Goal: Information Seeking & Learning: Learn about a topic

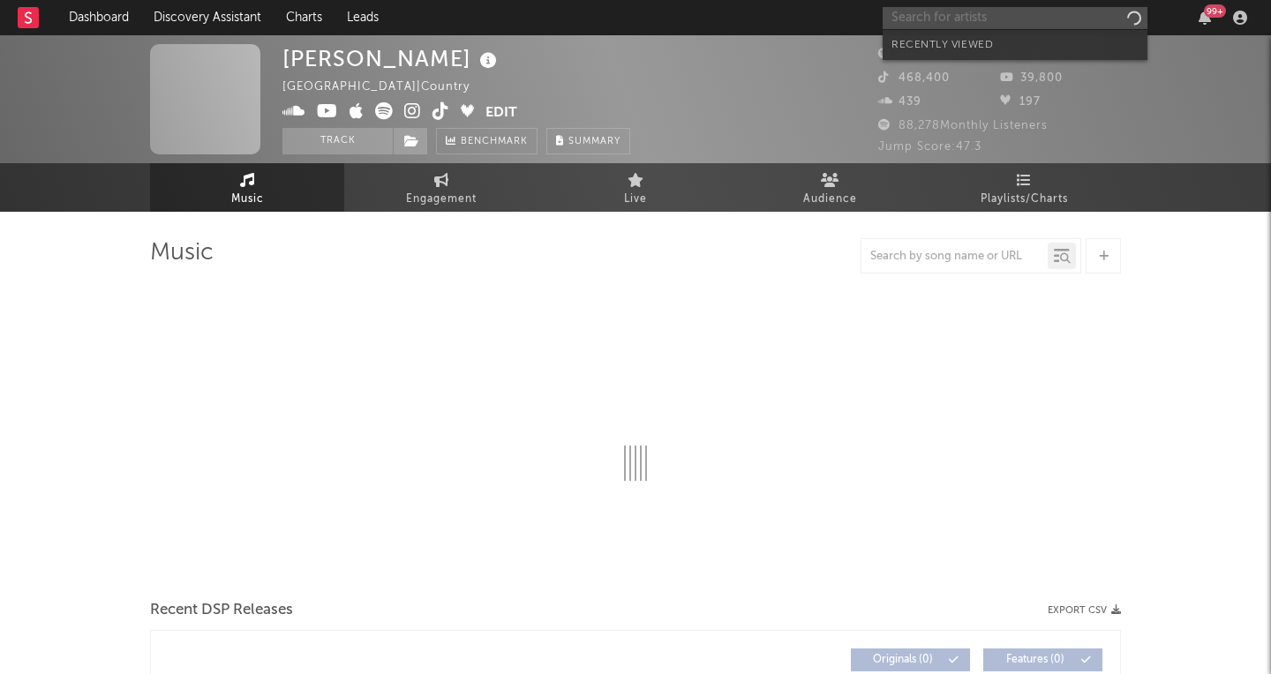
click at [1047, 26] on input "text" at bounding box center [1015, 18] width 265 height 22
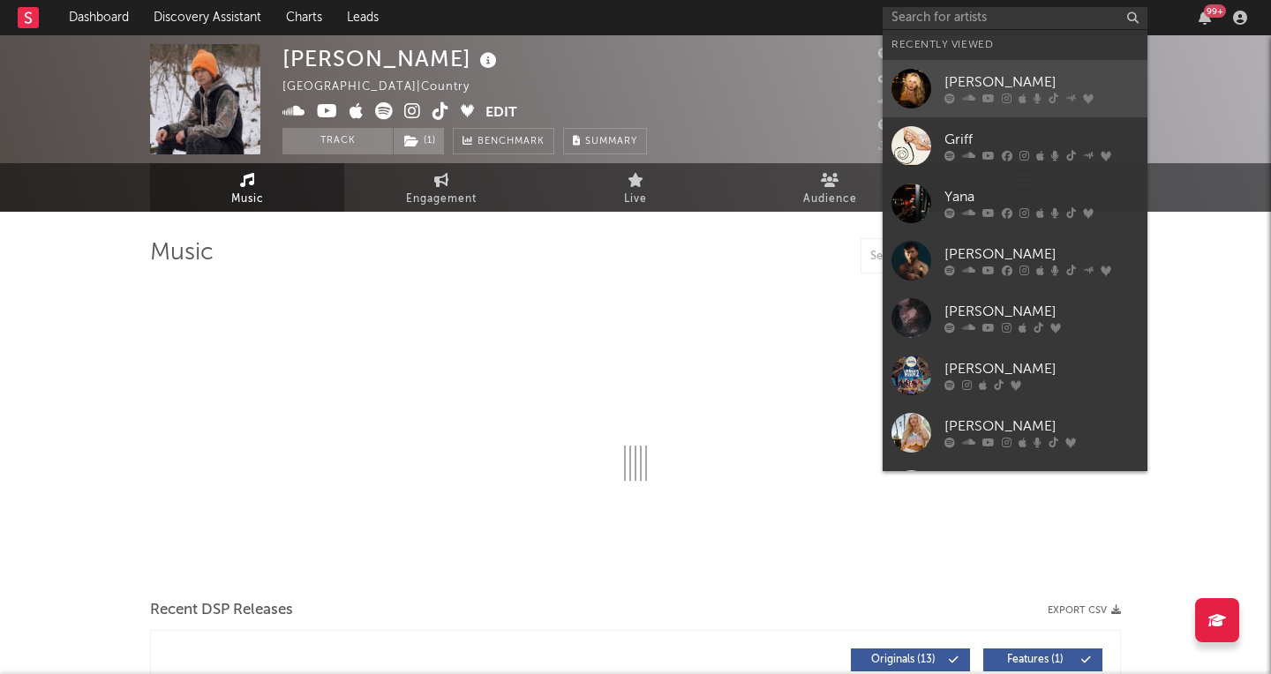
click at [1023, 80] on div "[PERSON_NAME]" at bounding box center [1042, 82] width 194 height 21
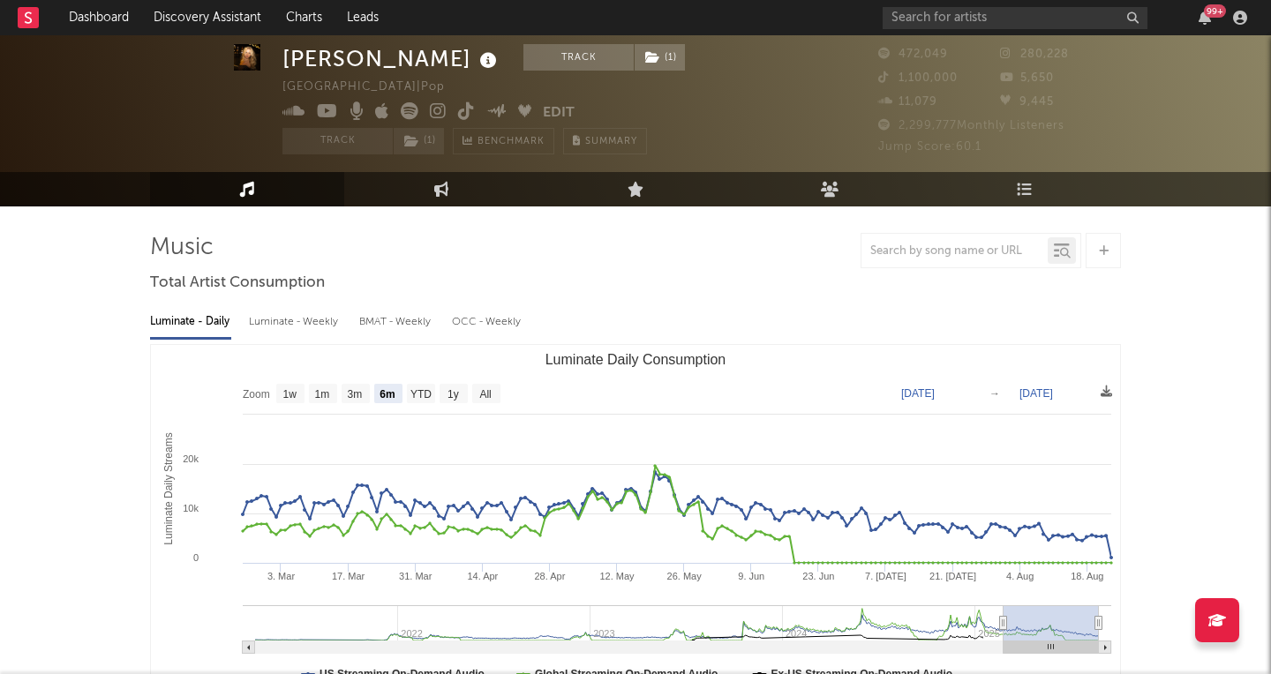
scroll to position [1, 0]
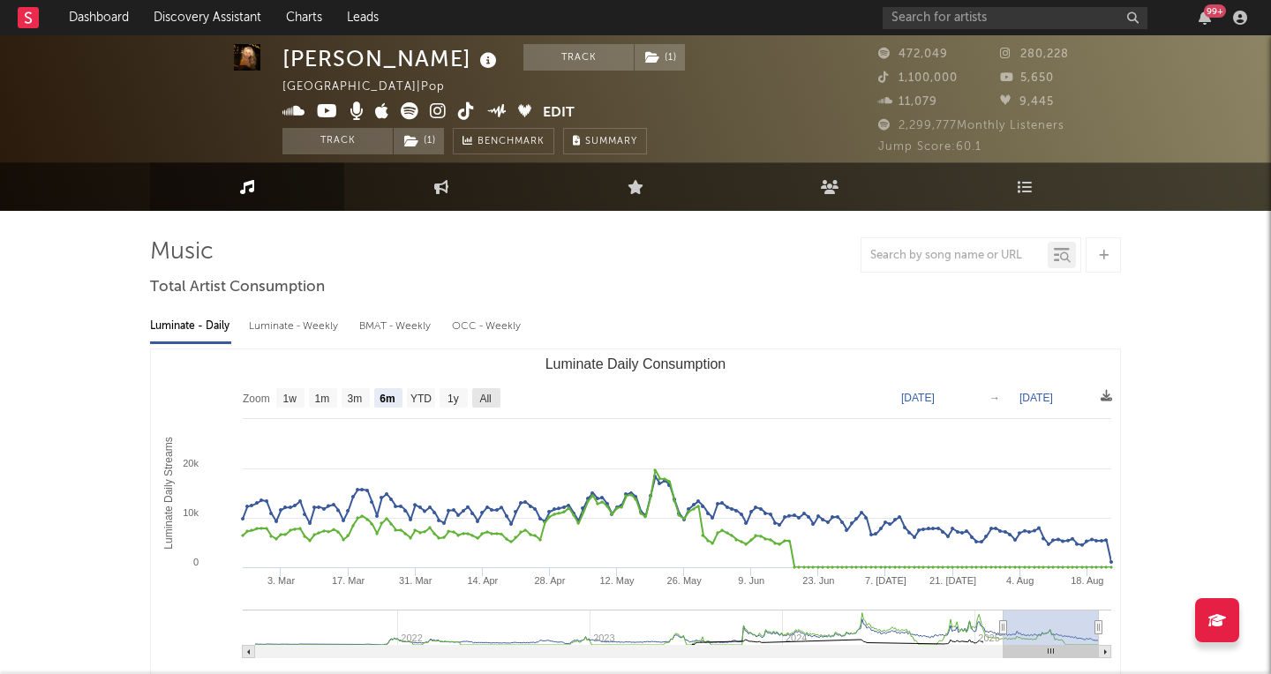
click at [482, 395] on text "All" at bounding box center [484, 399] width 11 height 12
select select "All"
type input "2021-04-04"
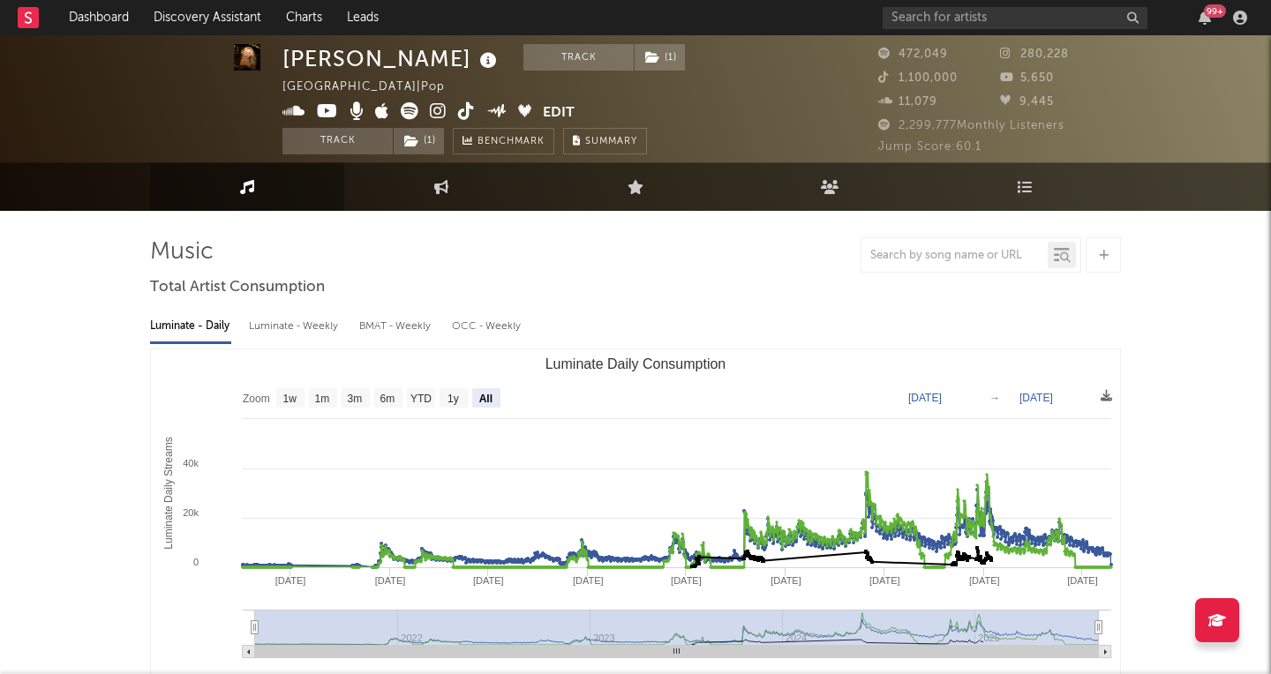
click at [275, 395] on rect "Luminate Daily Consumption" at bounding box center [635, 526] width 969 height 353
click at [284, 396] on text "1w" at bounding box center [290, 399] width 14 height 12
select select "1w"
type input "2025-08-17"
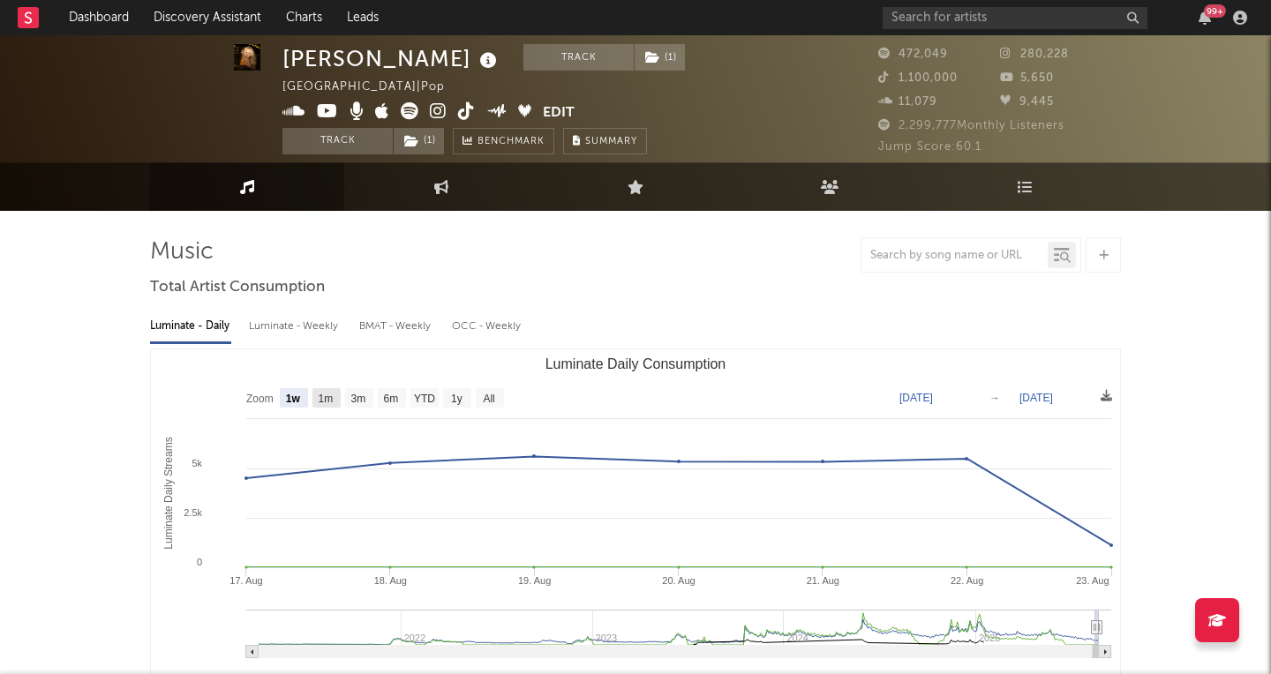
click at [328, 403] on text "1m" at bounding box center [326, 399] width 15 height 12
select select "1m"
type input "2025-07-23"
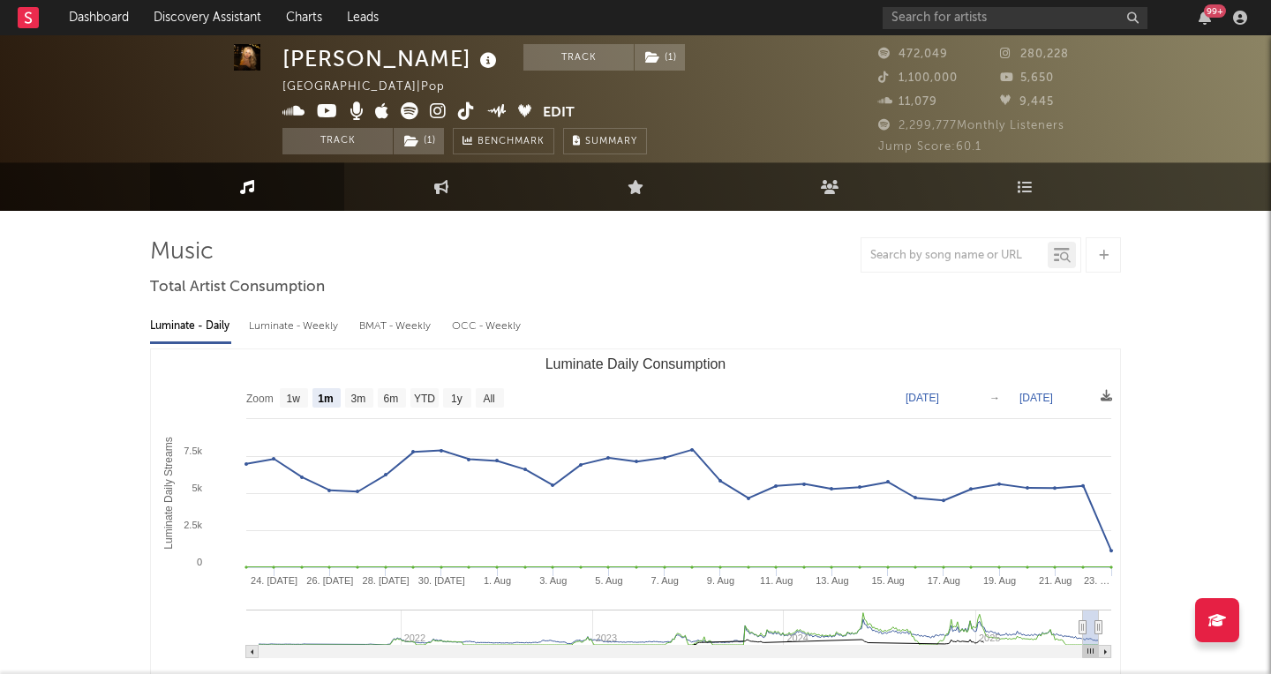
click at [342, 403] on rect "Luminate Daily Consumption" at bounding box center [635, 526] width 969 height 353
click at [356, 404] on rect "Luminate Daily Consumption" at bounding box center [359, 397] width 28 height 19
select select "3m"
type input "2025-05-23"
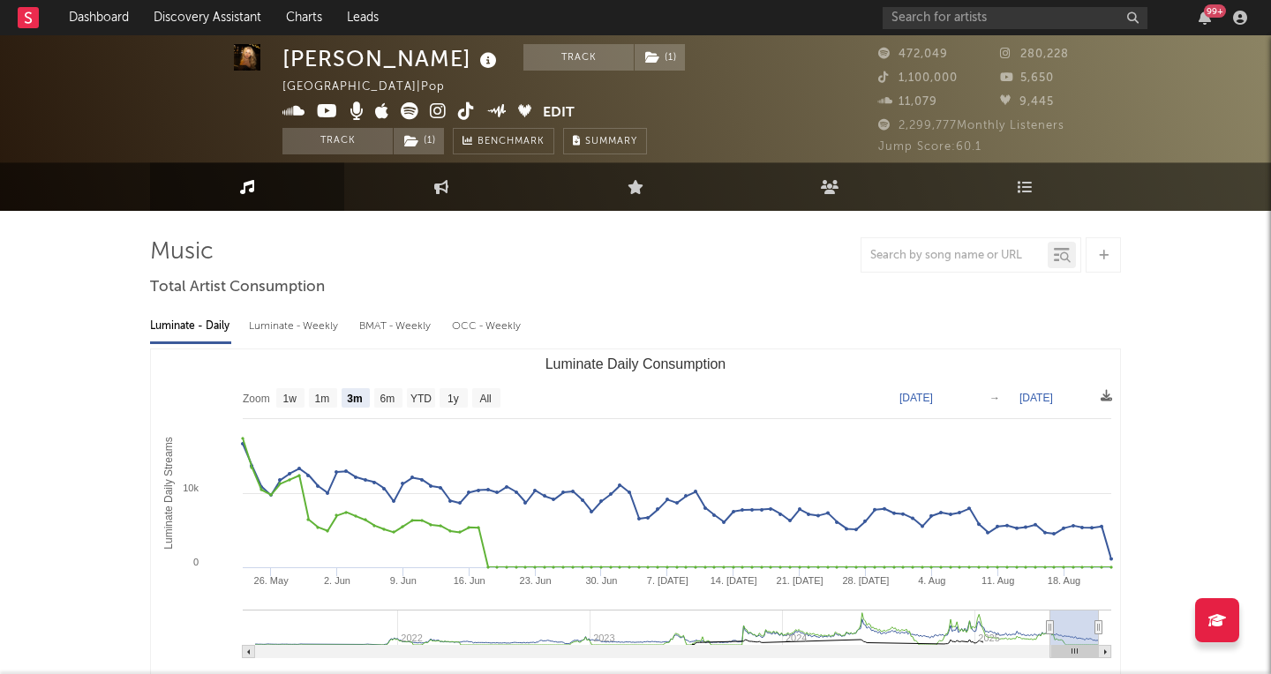
click at [315, 333] on div "Luminate - Weekly" at bounding box center [295, 327] width 93 height 30
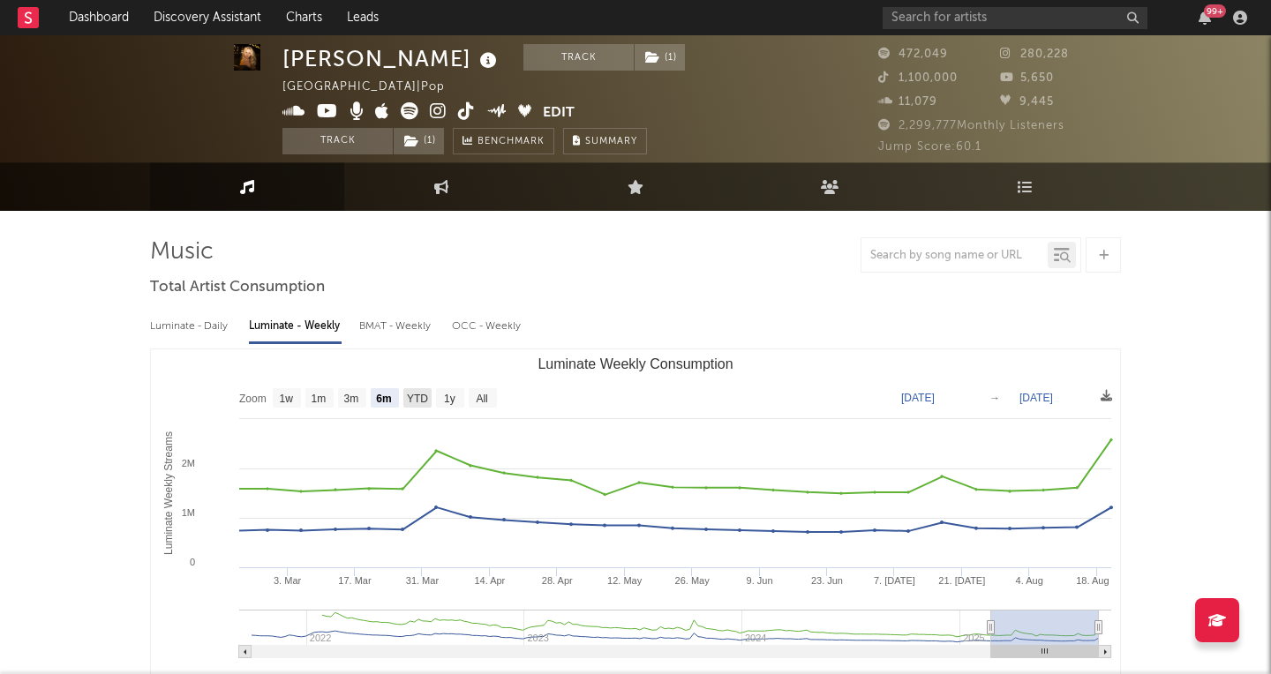
click at [418, 391] on rect "Luminate Weekly Consumption" at bounding box center [417, 397] width 28 height 19
select select "YTD"
type input "2025-01-01"
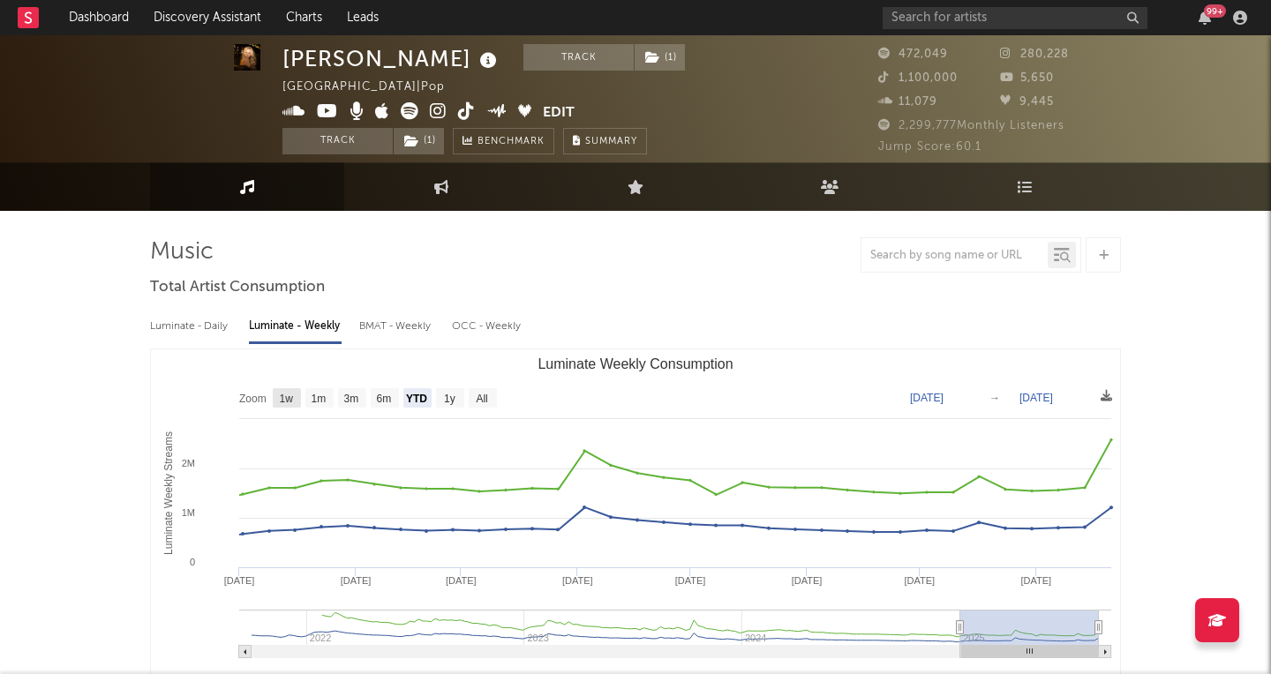
click at [297, 399] on rect "Luminate Weekly Consumption" at bounding box center [287, 397] width 28 height 19
select select "1w"
type input "2025-08-15"
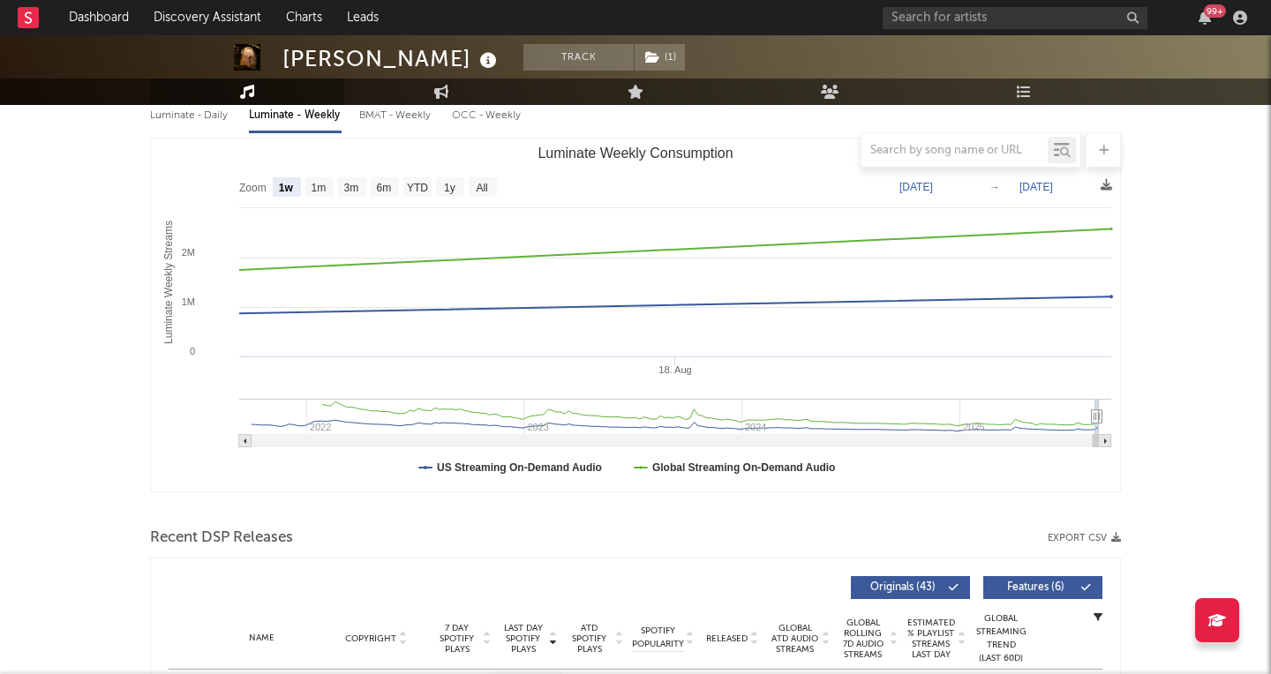
scroll to position [211, 0]
click at [26, 14] on rect at bounding box center [28, 17] width 21 height 21
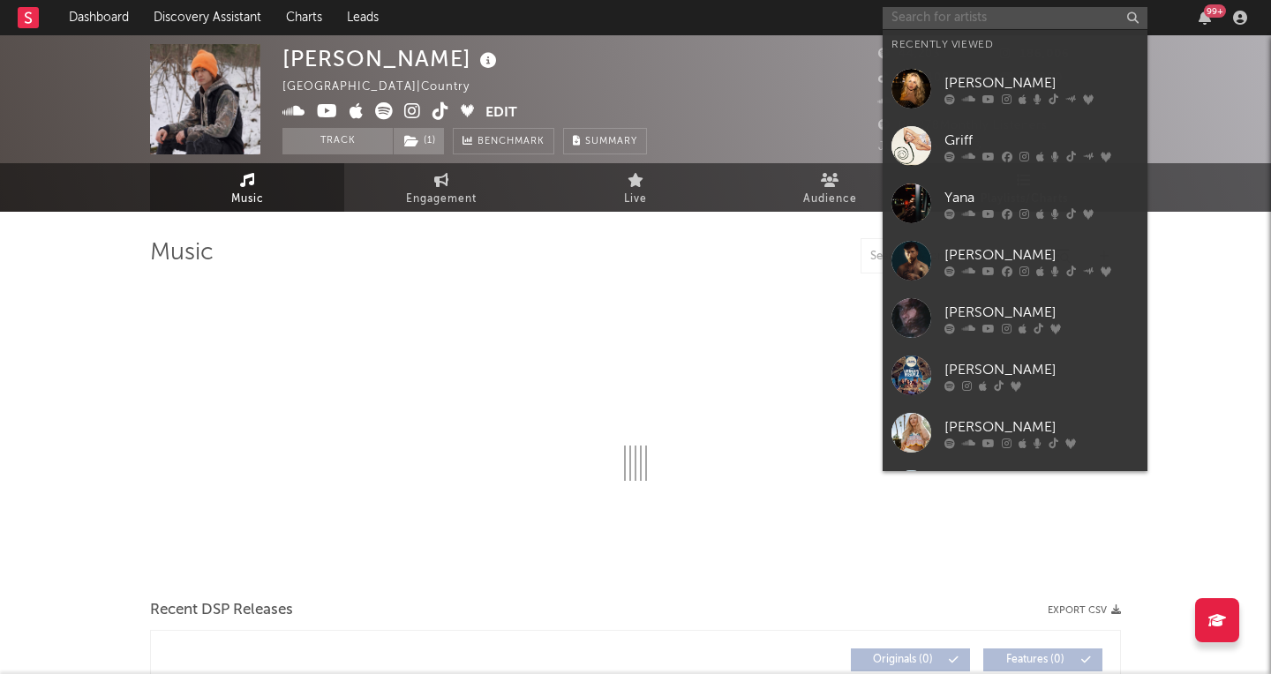
click at [1049, 16] on input "text" at bounding box center [1015, 18] width 265 height 22
select select "6m"
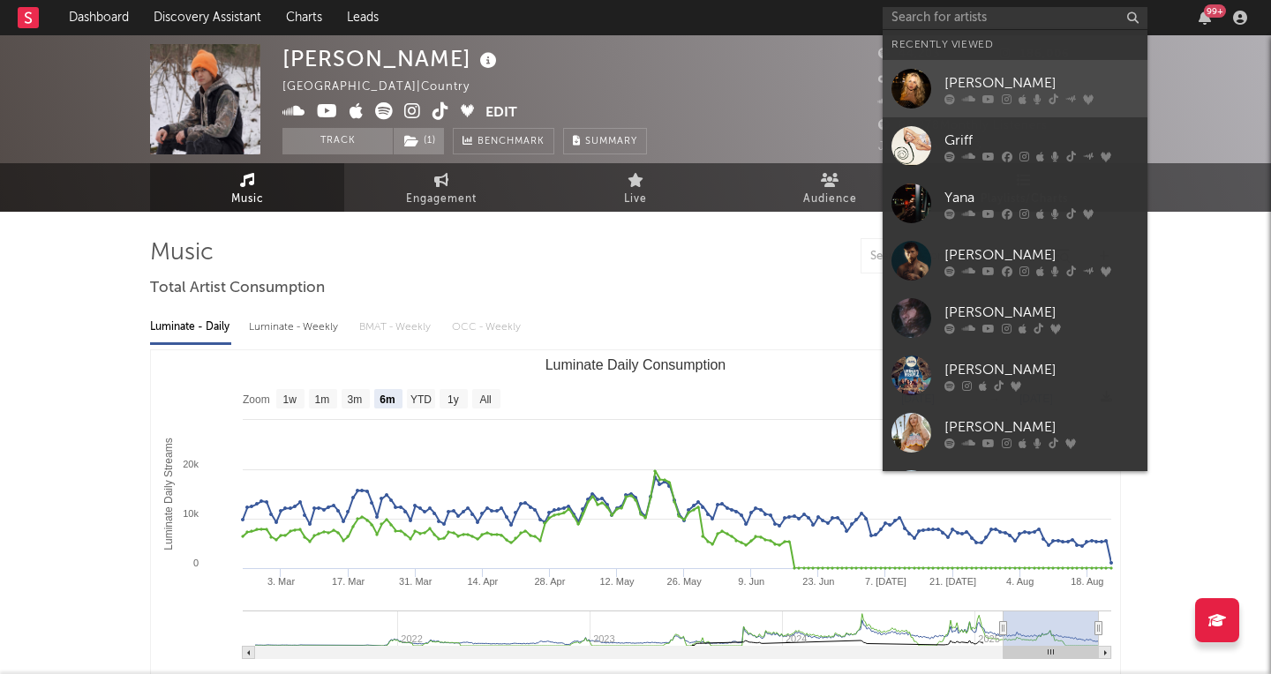
click at [996, 81] on div "[PERSON_NAME]" at bounding box center [1042, 82] width 194 height 21
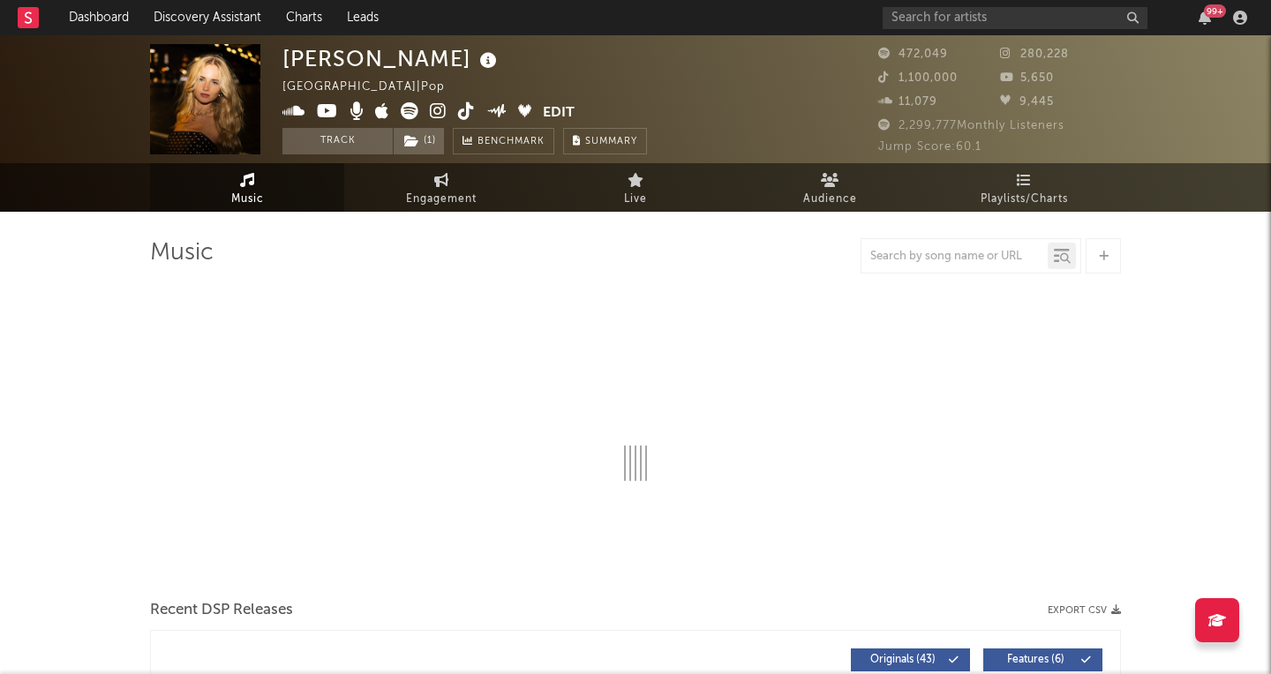
select select "6m"
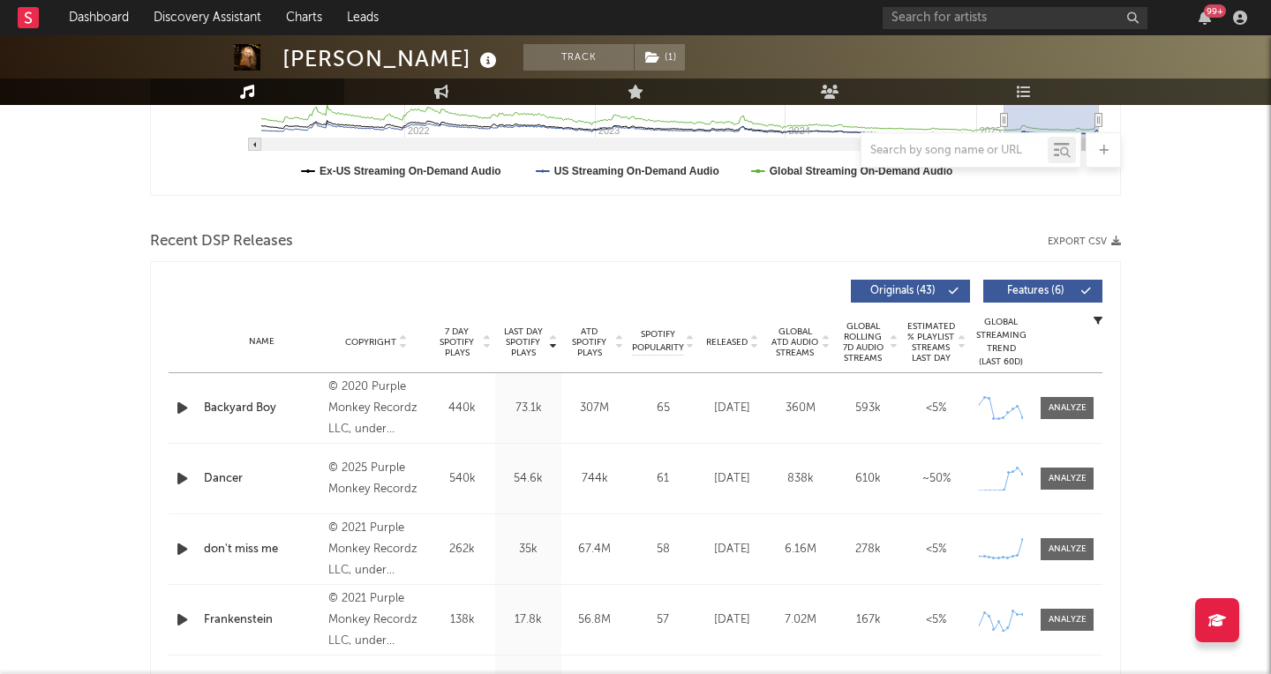
scroll to position [509, 0]
click at [1080, 479] on div at bounding box center [1068, 477] width 38 height 13
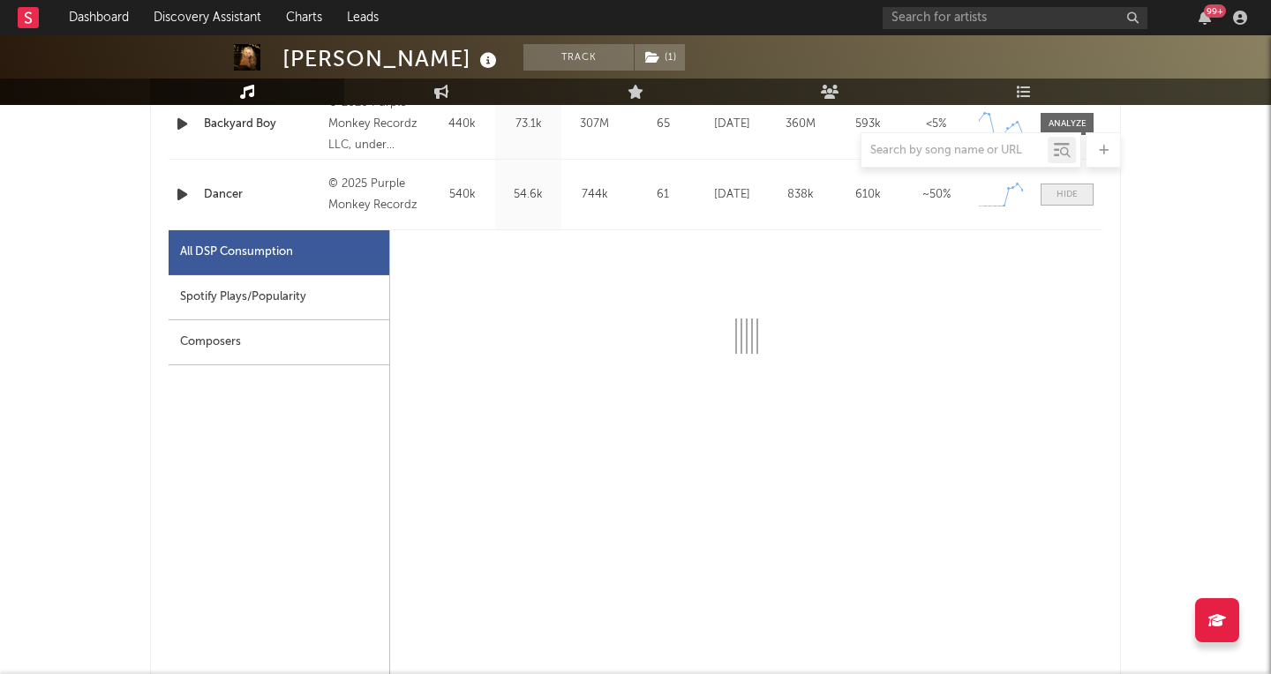
select select "1w"
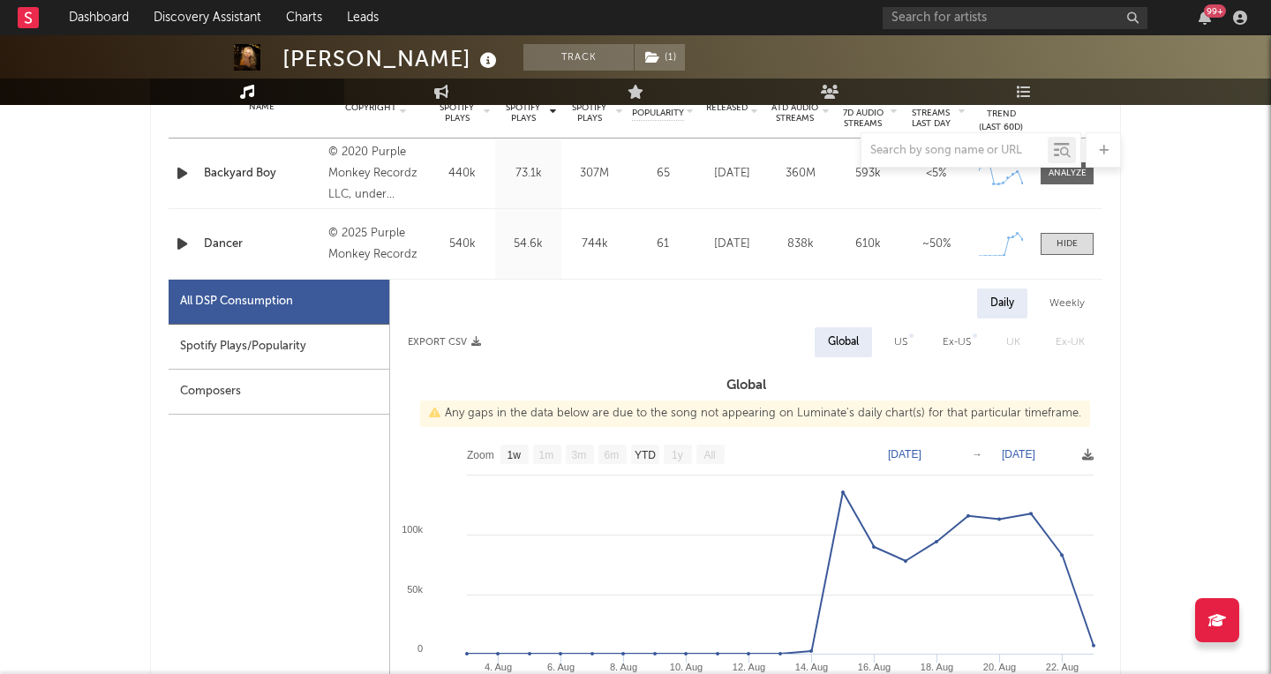
scroll to position [696, 0]
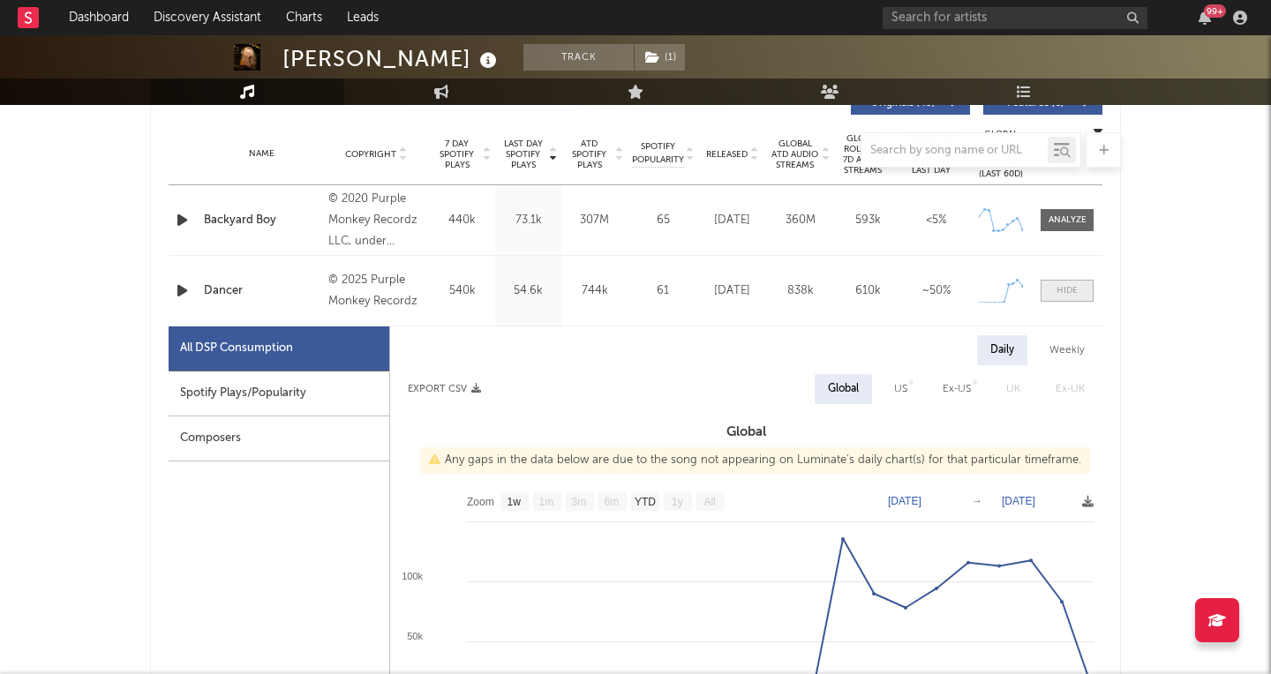
click at [1067, 293] on div at bounding box center [1067, 290] width 21 height 13
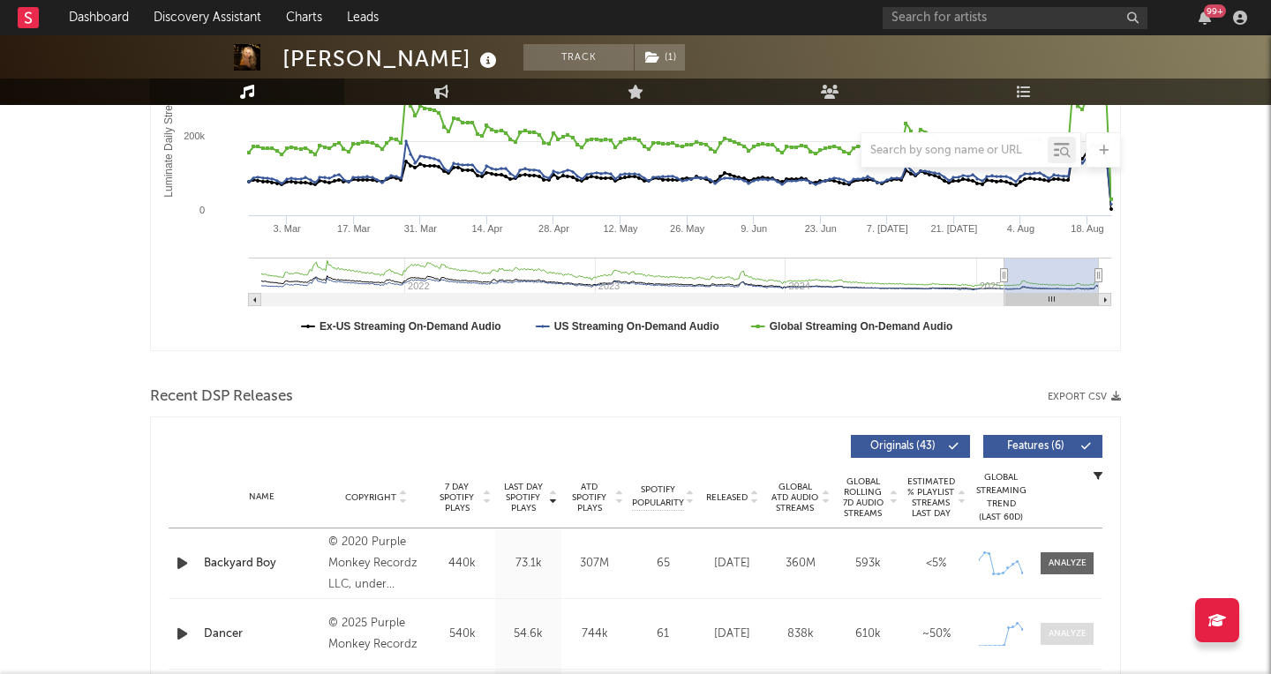
scroll to position [215, 0]
